Goal: Transaction & Acquisition: Book appointment/travel/reservation

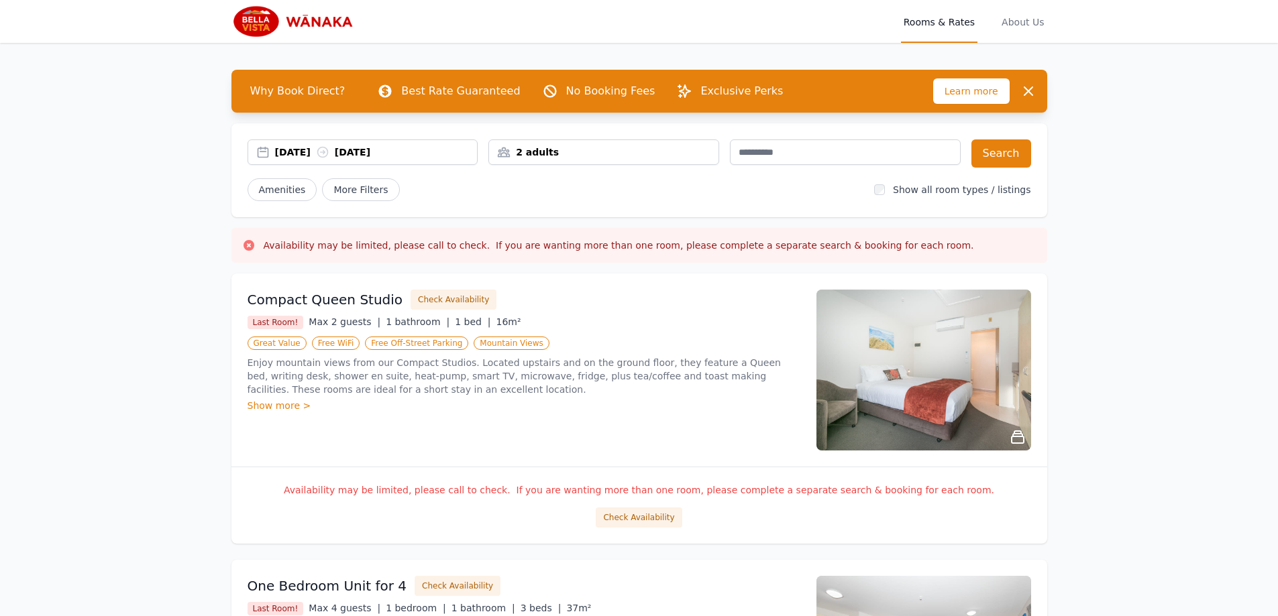
click at [307, 144] on div "[DATE] [DATE]" at bounding box center [362, 152] width 231 height 25
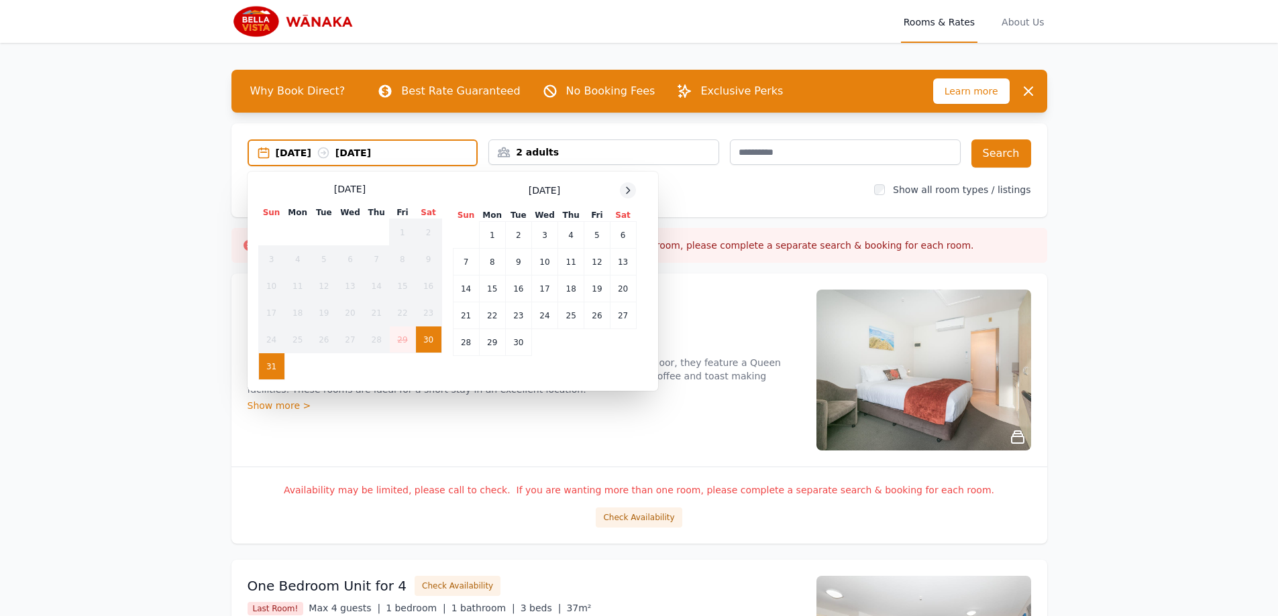
click at [625, 189] on icon at bounding box center [627, 190] width 11 height 11
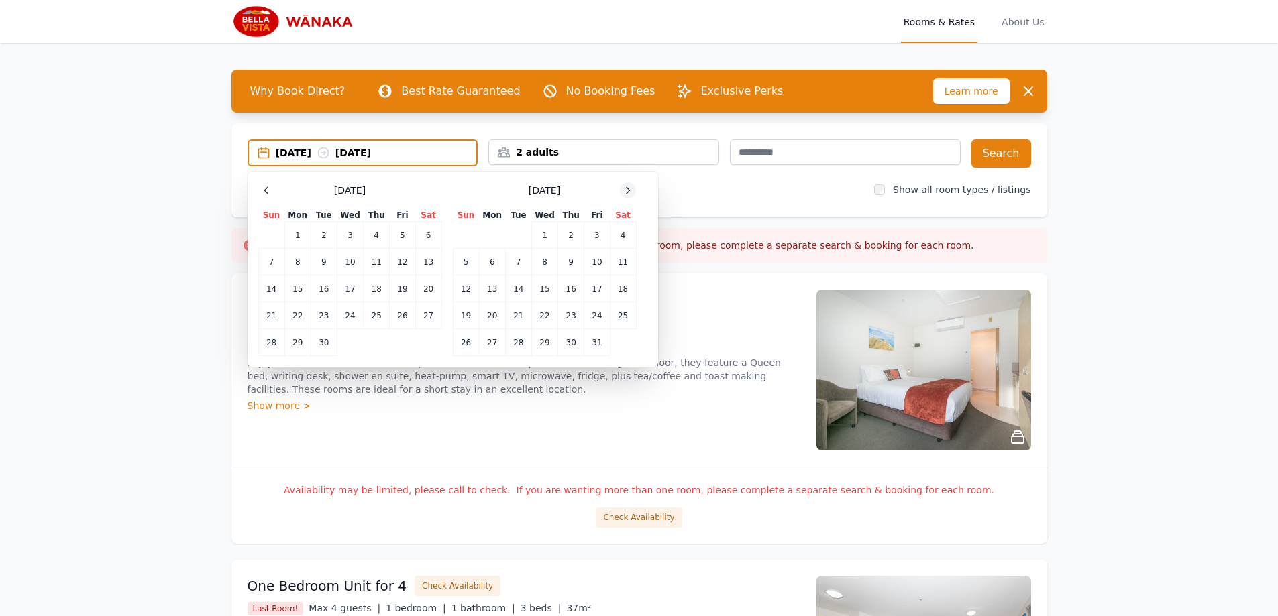
click at [625, 189] on icon at bounding box center [627, 190] width 11 height 11
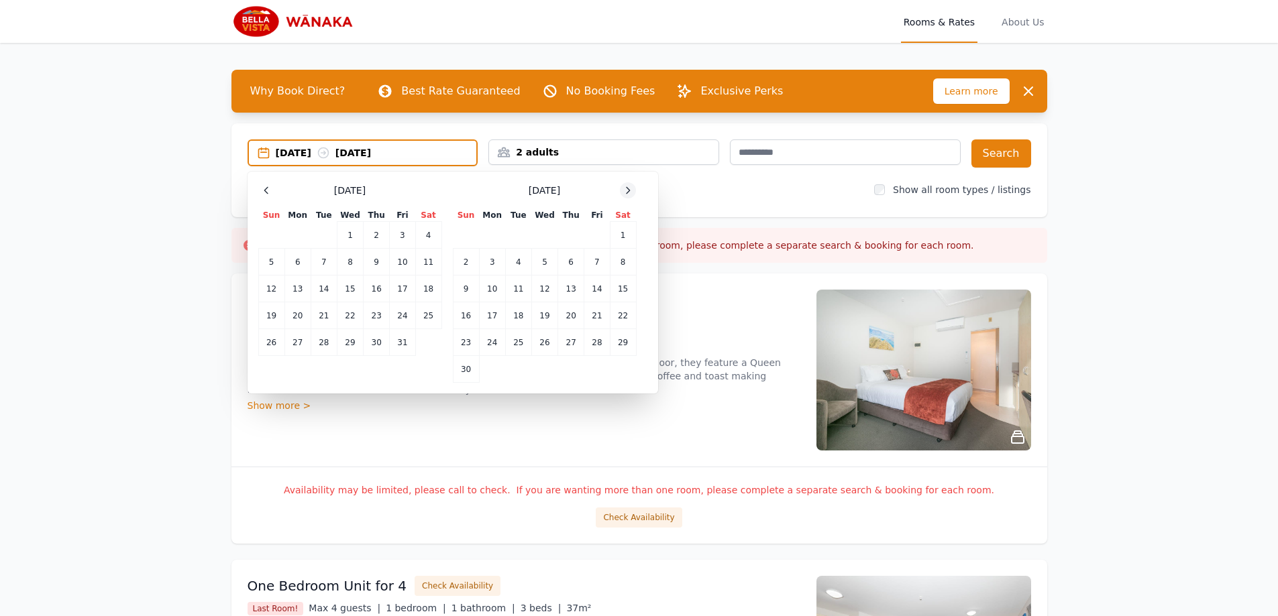
click at [625, 189] on icon at bounding box center [627, 190] width 11 height 11
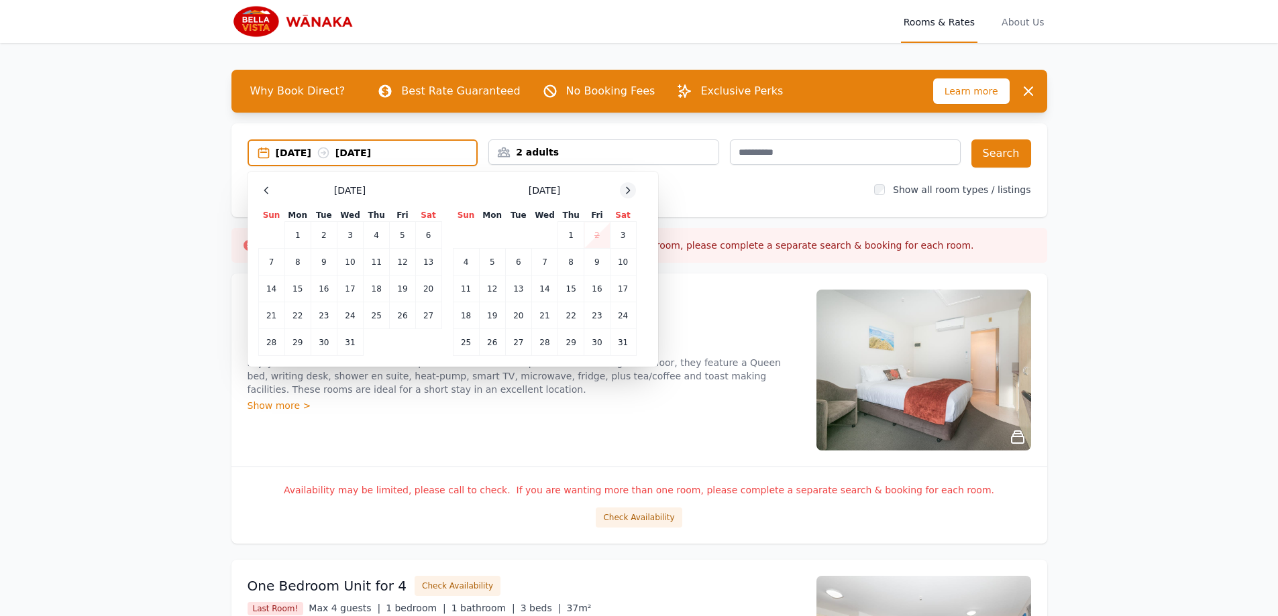
click at [625, 189] on icon at bounding box center [627, 190] width 11 height 11
click at [578, 260] on td "12" at bounding box center [571, 262] width 26 height 27
click at [628, 263] on td "14" at bounding box center [623, 262] width 26 height 27
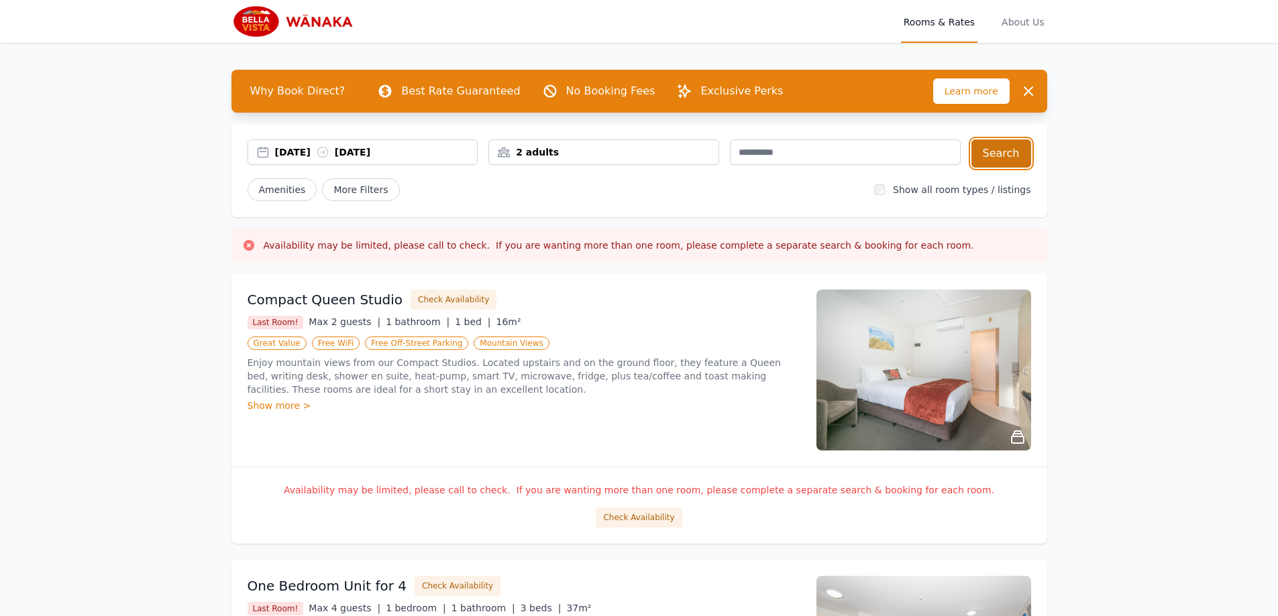
click at [993, 153] on button "Search" at bounding box center [1001, 154] width 60 height 28
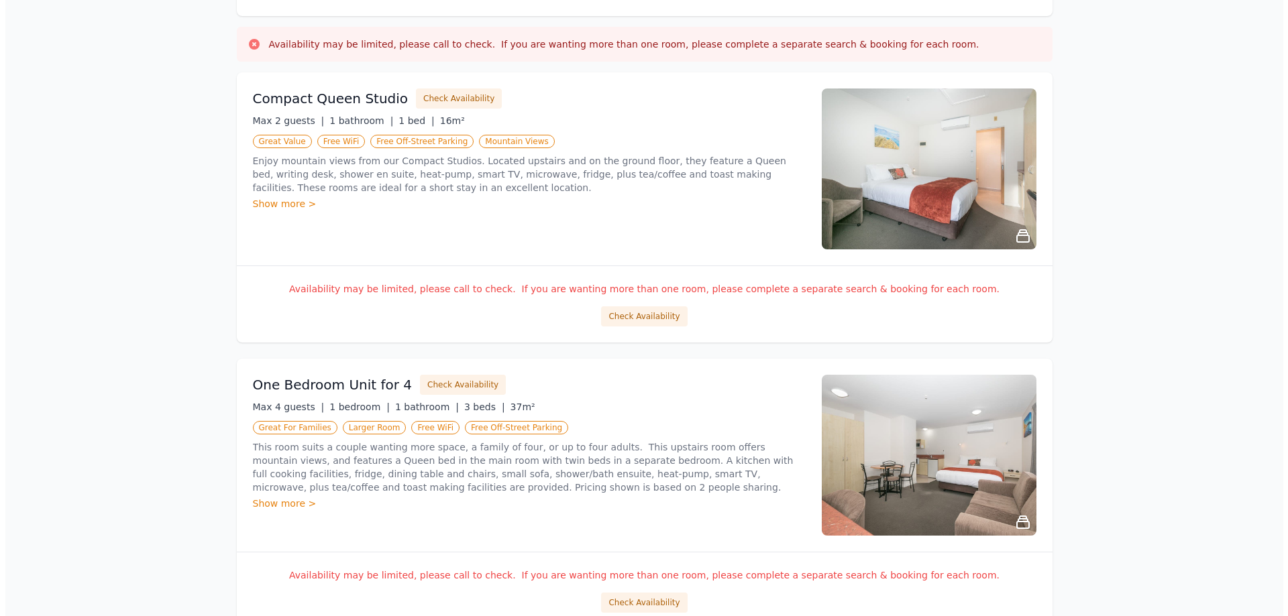
scroll to position [67, 0]
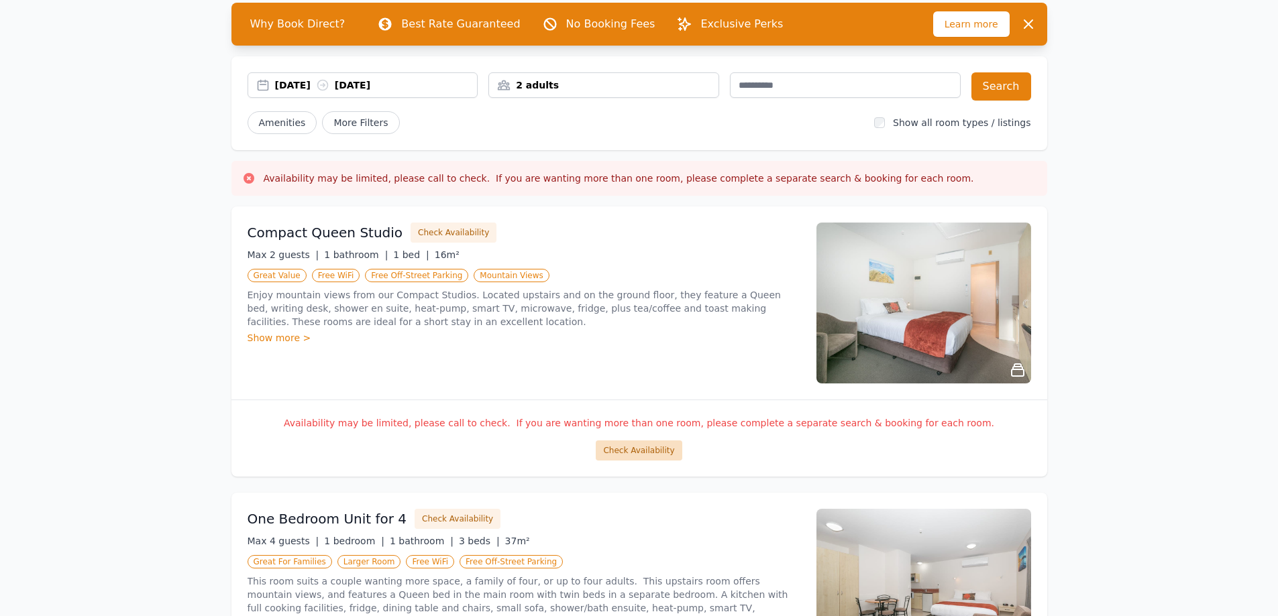
click at [624, 453] on button "Check Availability" at bounding box center [639, 451] width 86 height 20
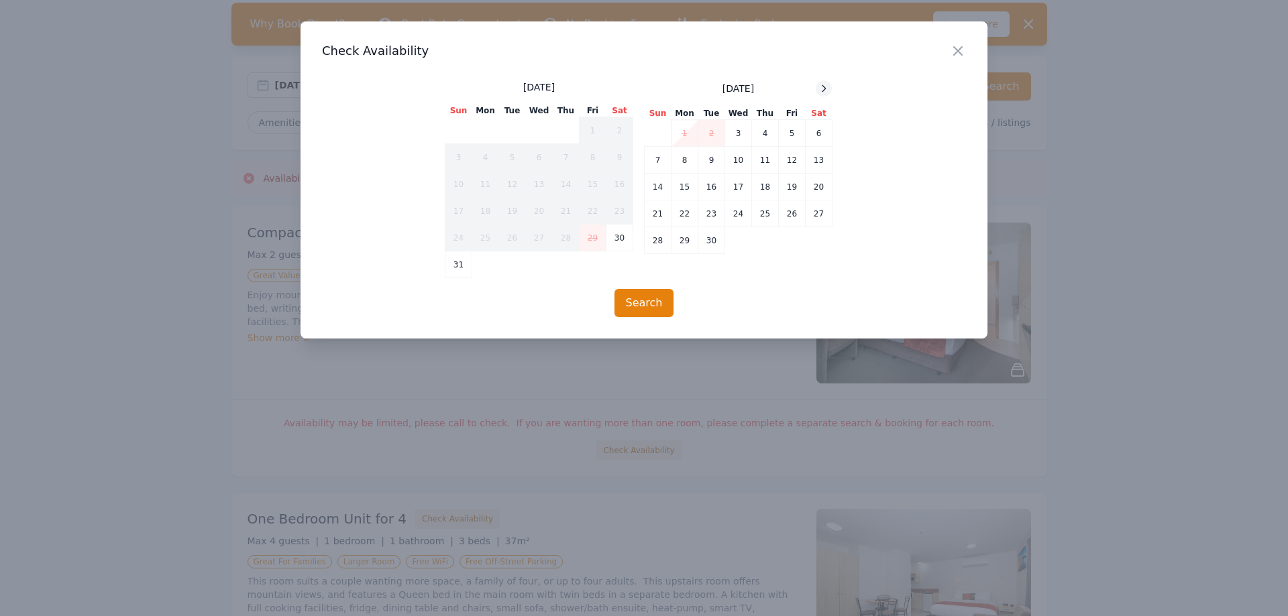
click at [826, 89] on icon at bounding box center [823, 88] width 3 height 6
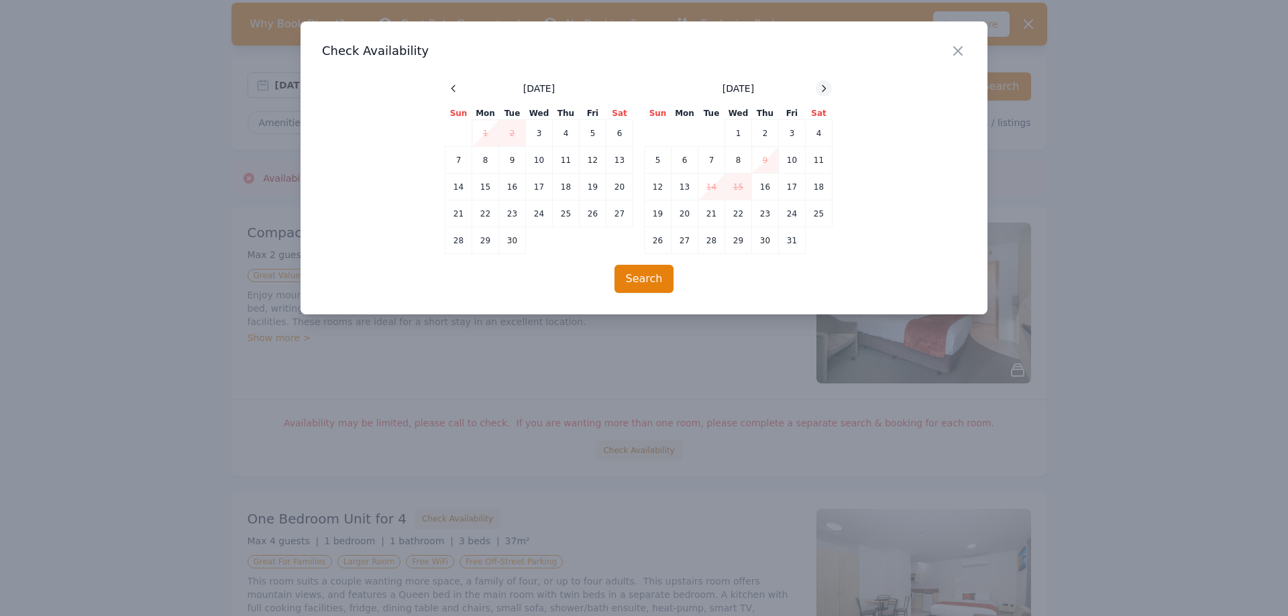
click at [826, 89] on icon at bounding box center [823, 88] width 3 height 6
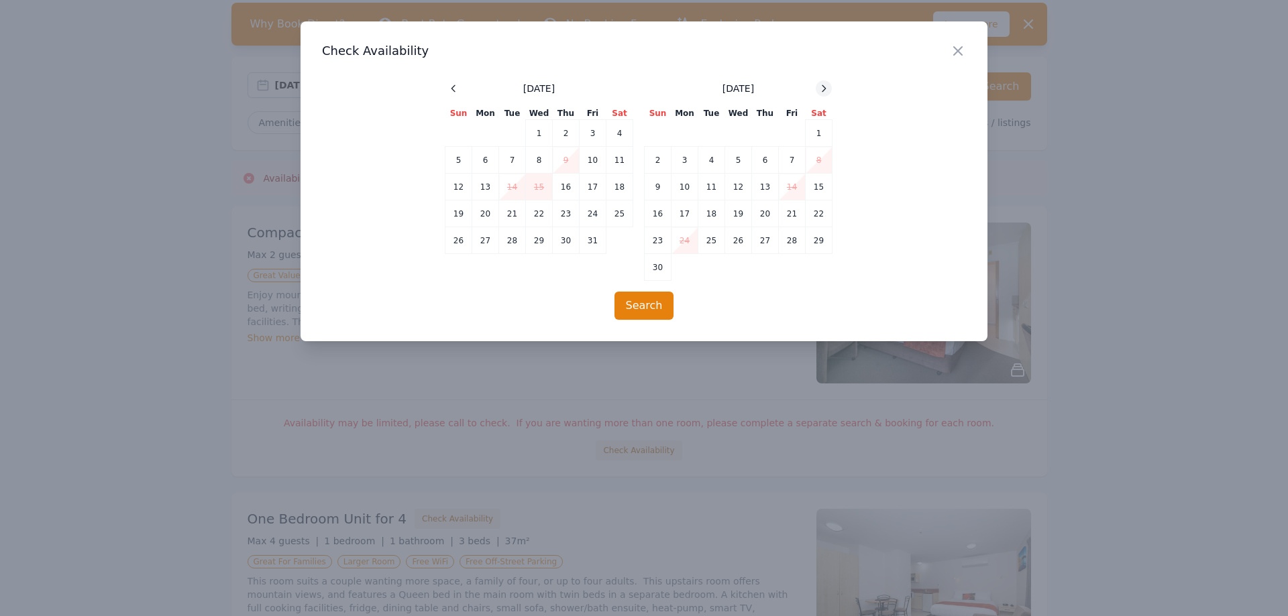
click at [826, 89] on icon at bounding box center [823, 88] width 3 height 6
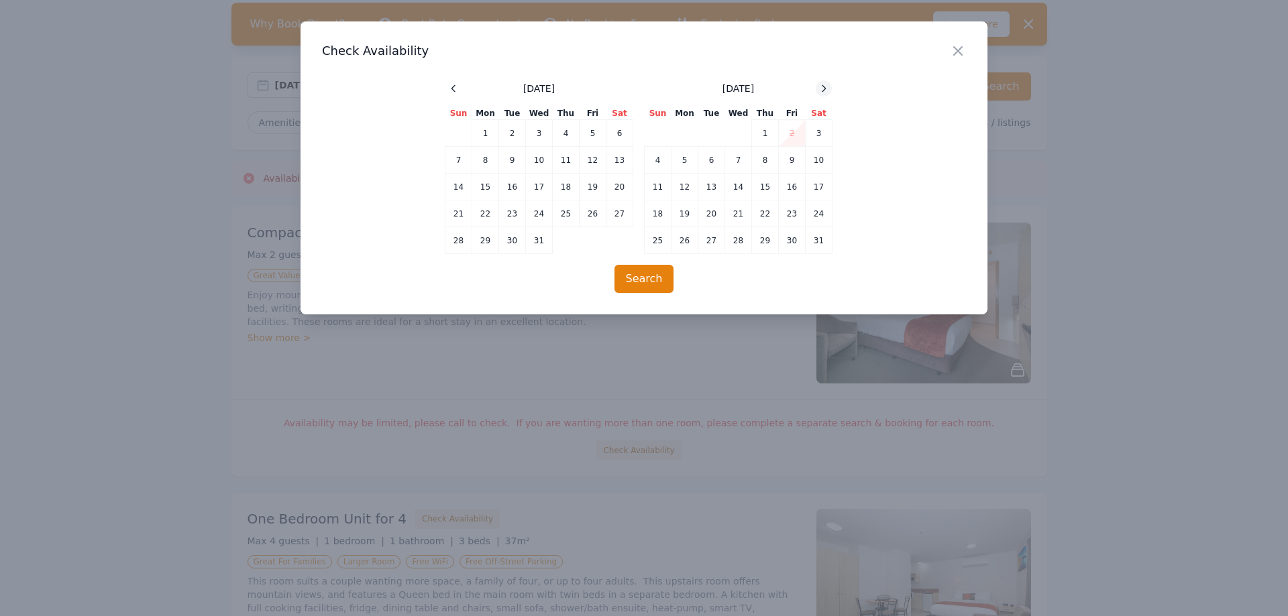
click at [826, 89] on icon at bounding box center [823, 88] width 3 height 6
click at [760, 159] on td "12" at bounding box center [765, 160] width 27 height 27
click at [823, 152] on td "14" at bounding box center [819, 160] width 27 height 27
click at [652, 285] on button "Search" at bounding box center [644, 279] width 60 height 28
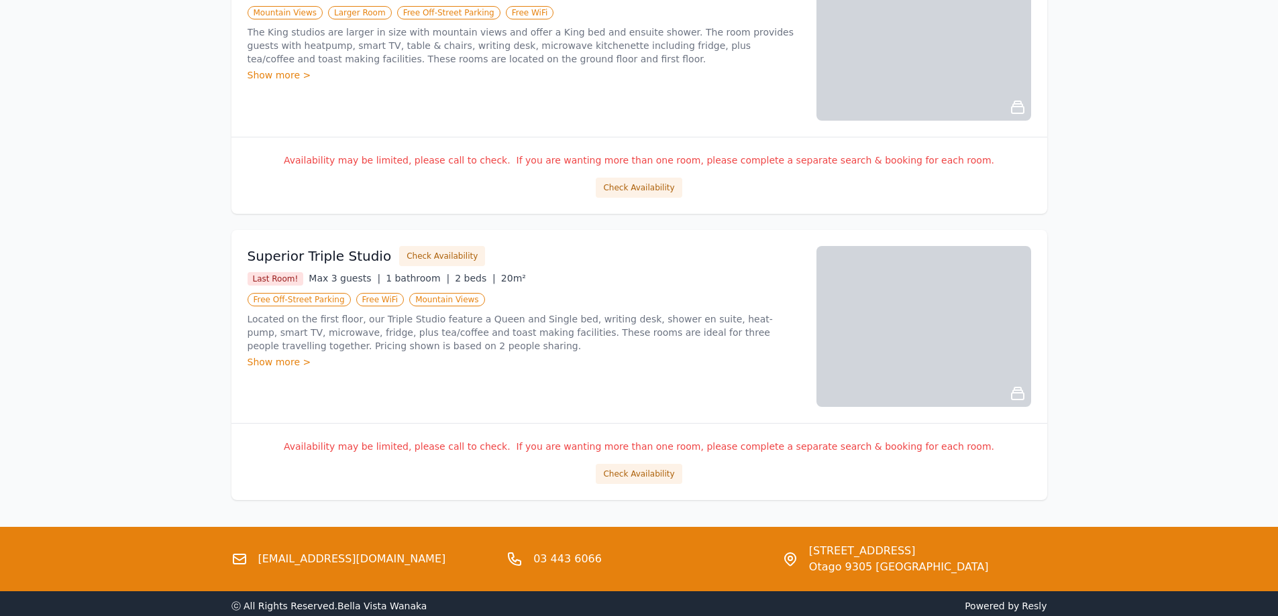
scroll to position [1545, 0]
